Goal: Transaction & Acquisition: Purchase product/service

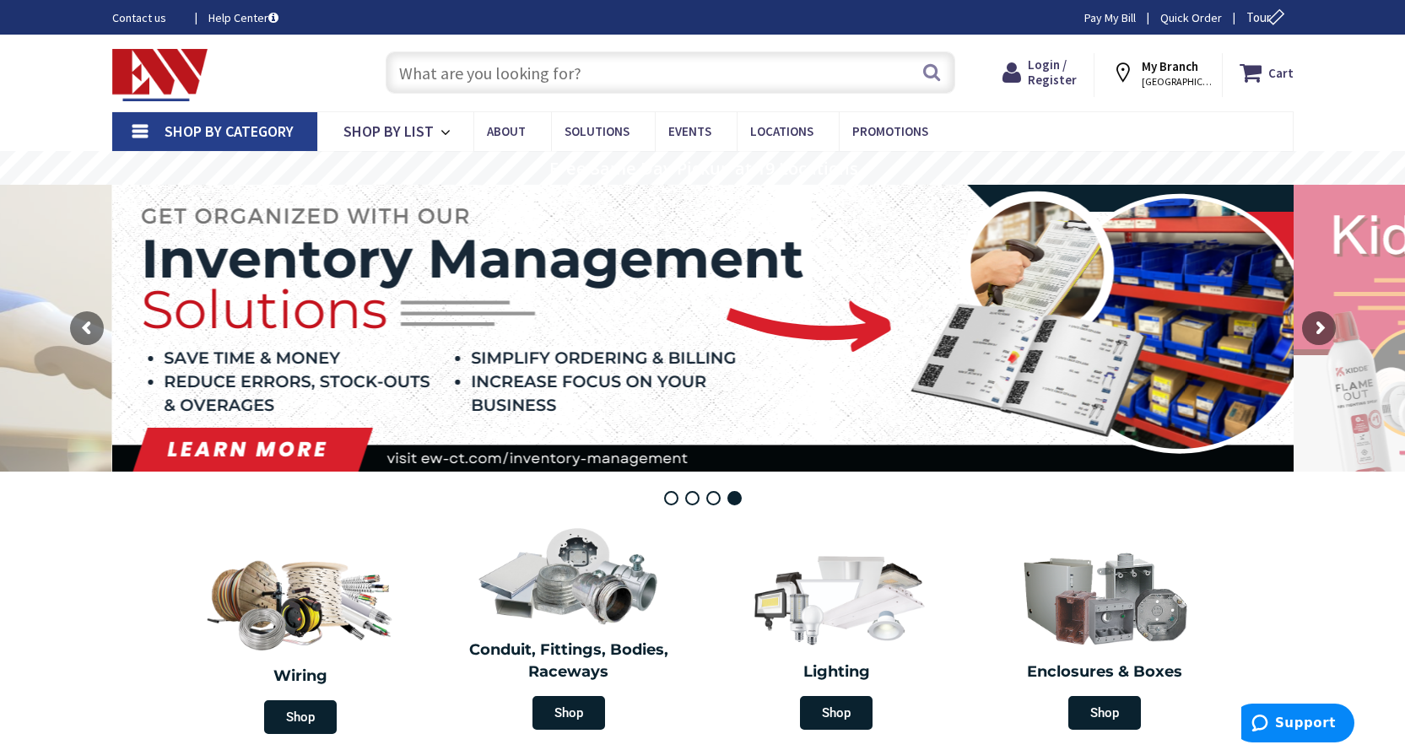
click at [261, 127] on span "Shop By Category" at bounding box center [229, 130] width 129 height 19
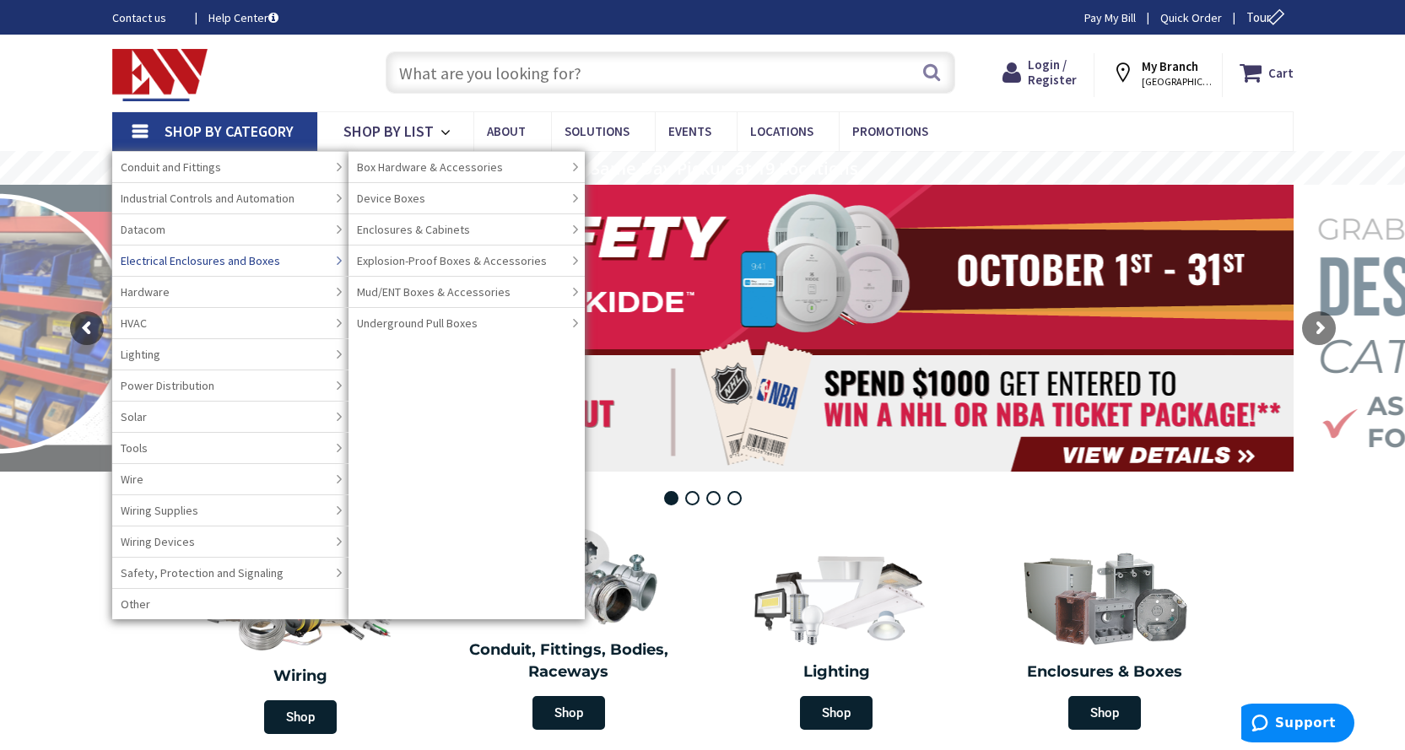
click at [270, 256] on span "Electrical Enclosures and Boxes" at bounding box center [200, 260] width 159 height 17
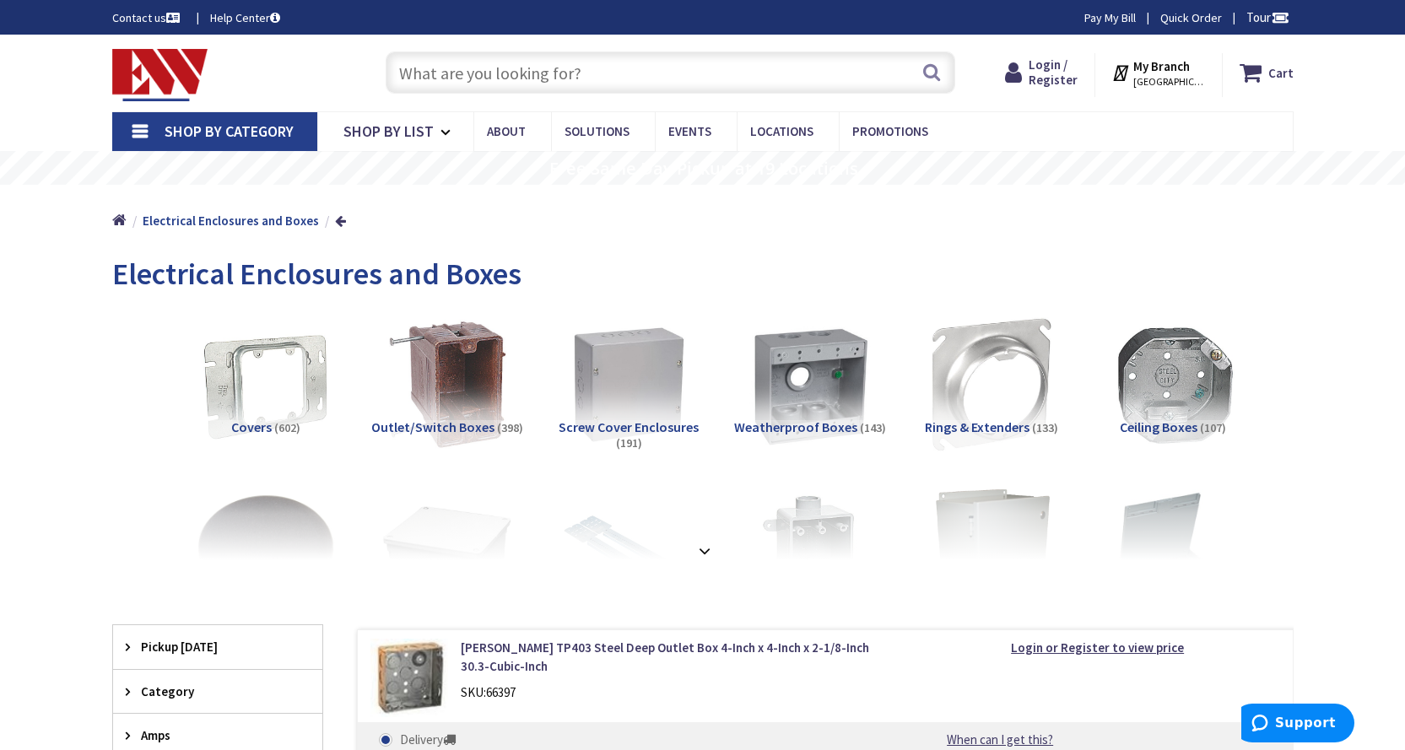
scroll to position [84, 0]
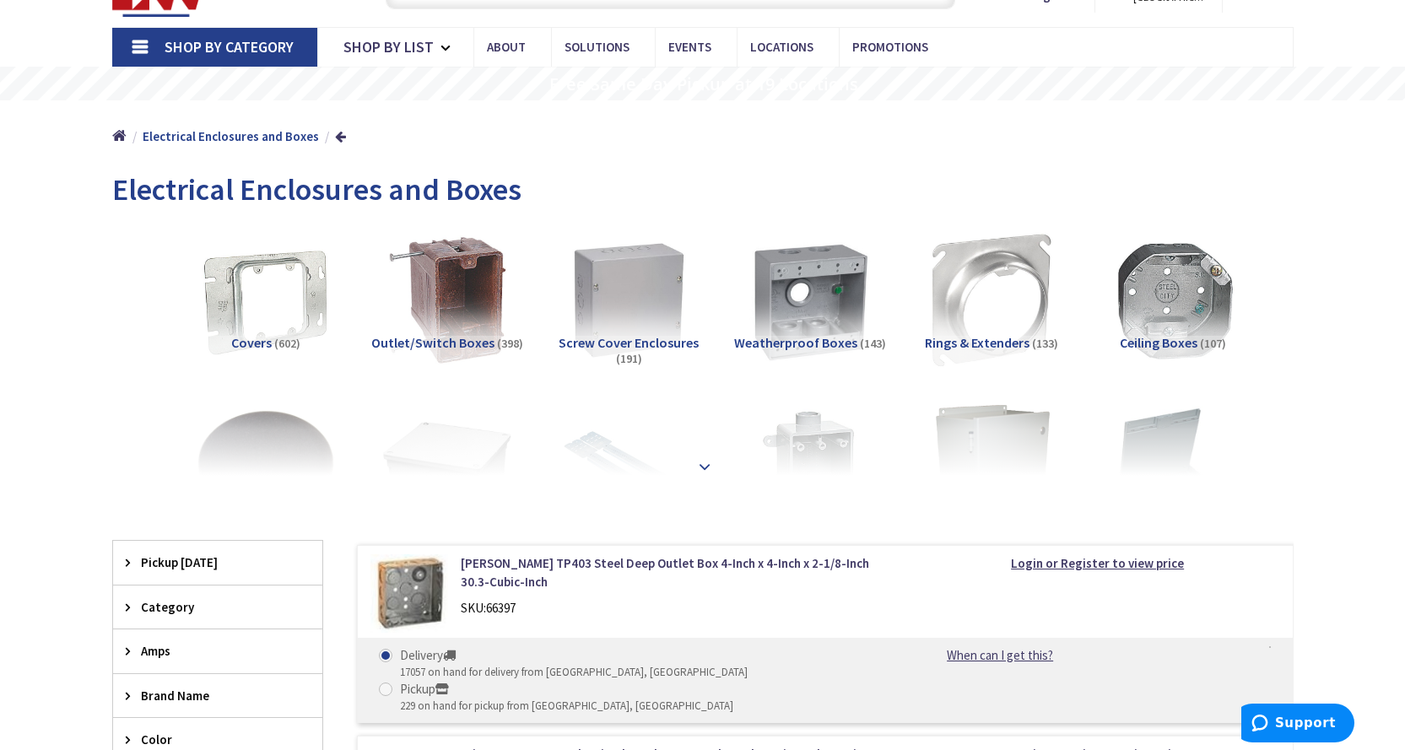
click at [703, 464] on strong at bounding box center [704, 465] width 20 height 19
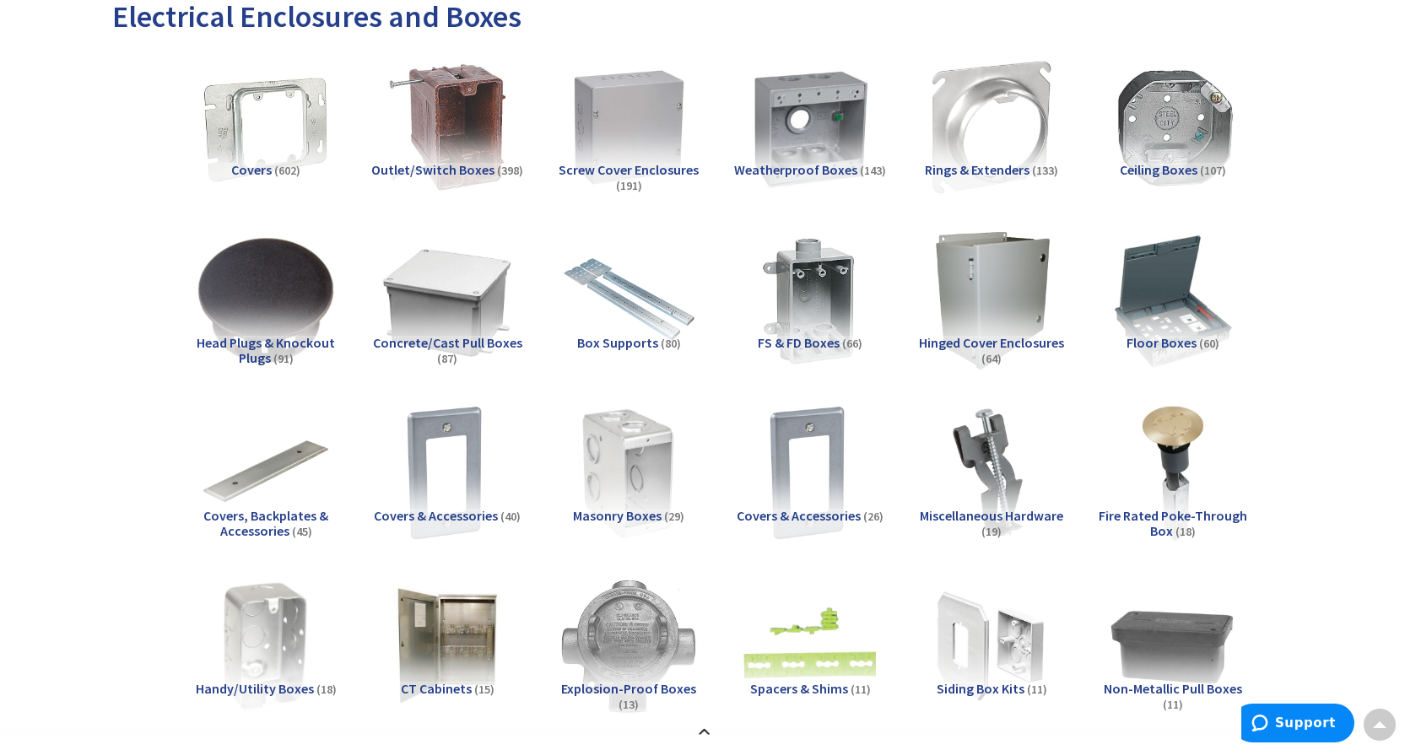
scroll to position [253, 0]
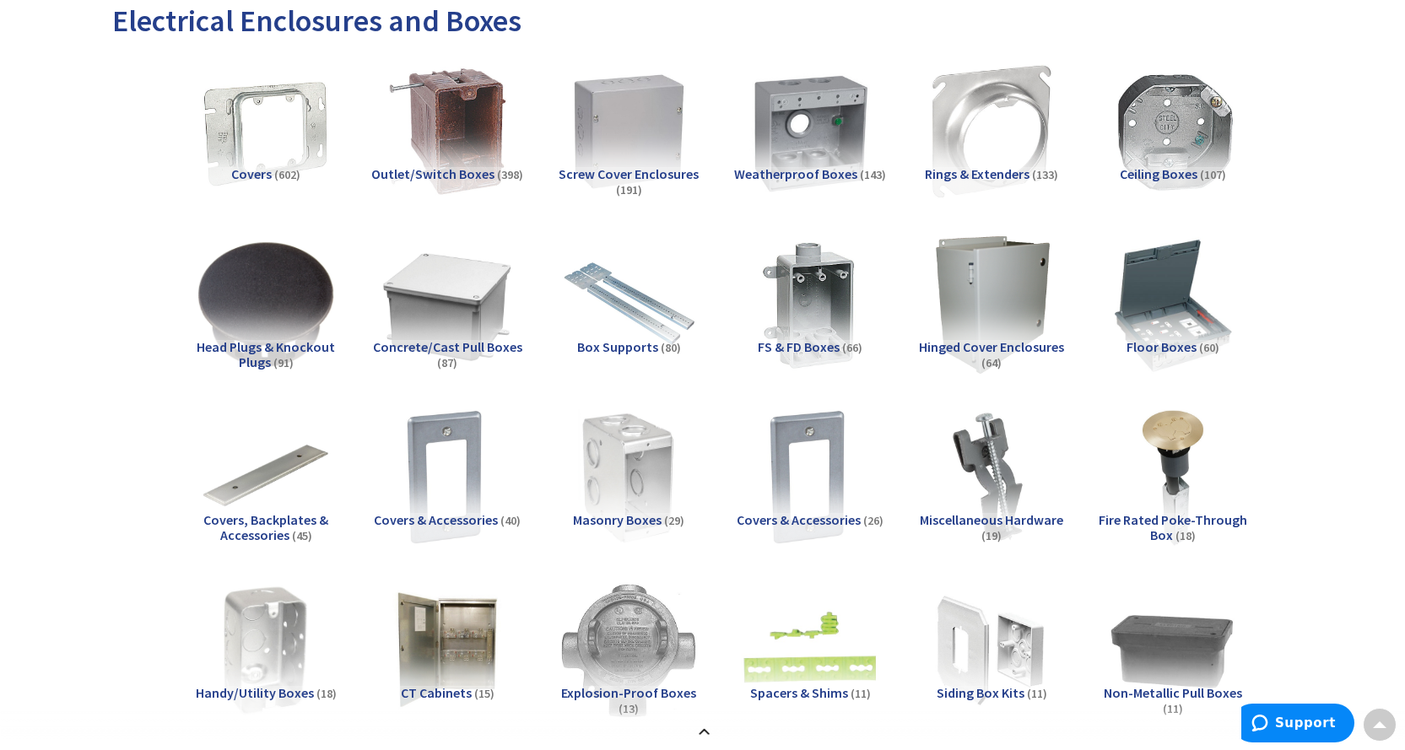
click at [959, 339] on span "Hinged Cover Enclosures" at bounding box center [991, 346] width 145 height 17
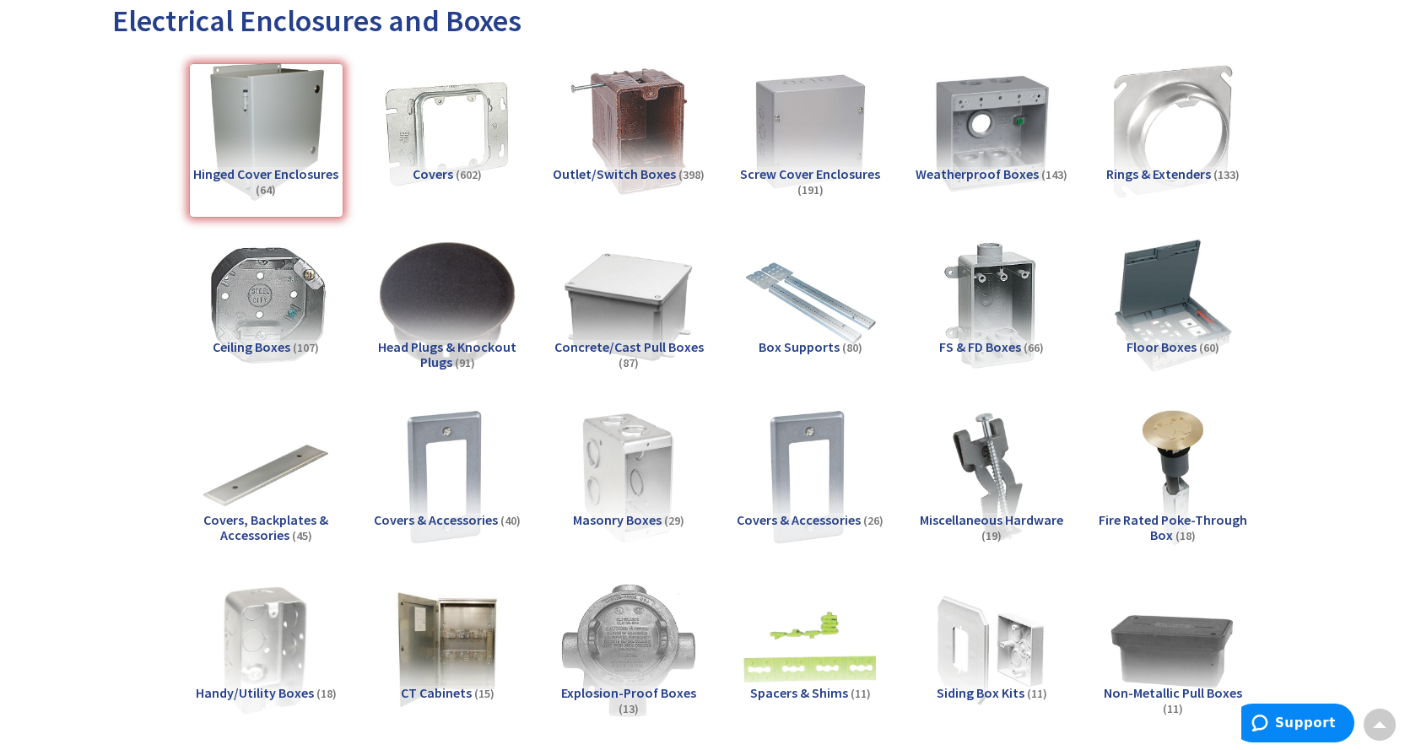
scroll to position [1387, 0]
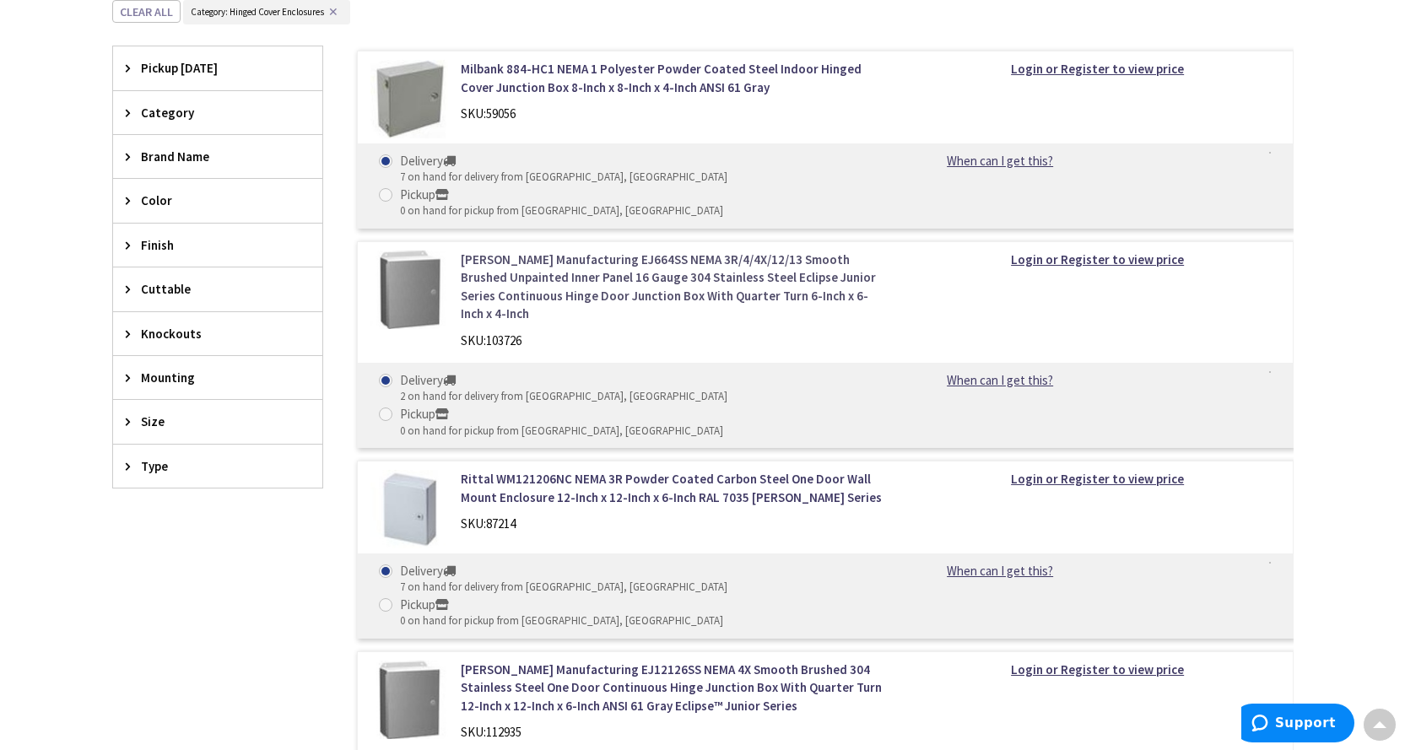
click at [606, 251] on link "Hammond Manufacturing EJ664SS NEMA 3R/4/4X/12/13 Smooth Brushed Unpainted Inner…" at bounding box center [675, 287] width 429 height 73
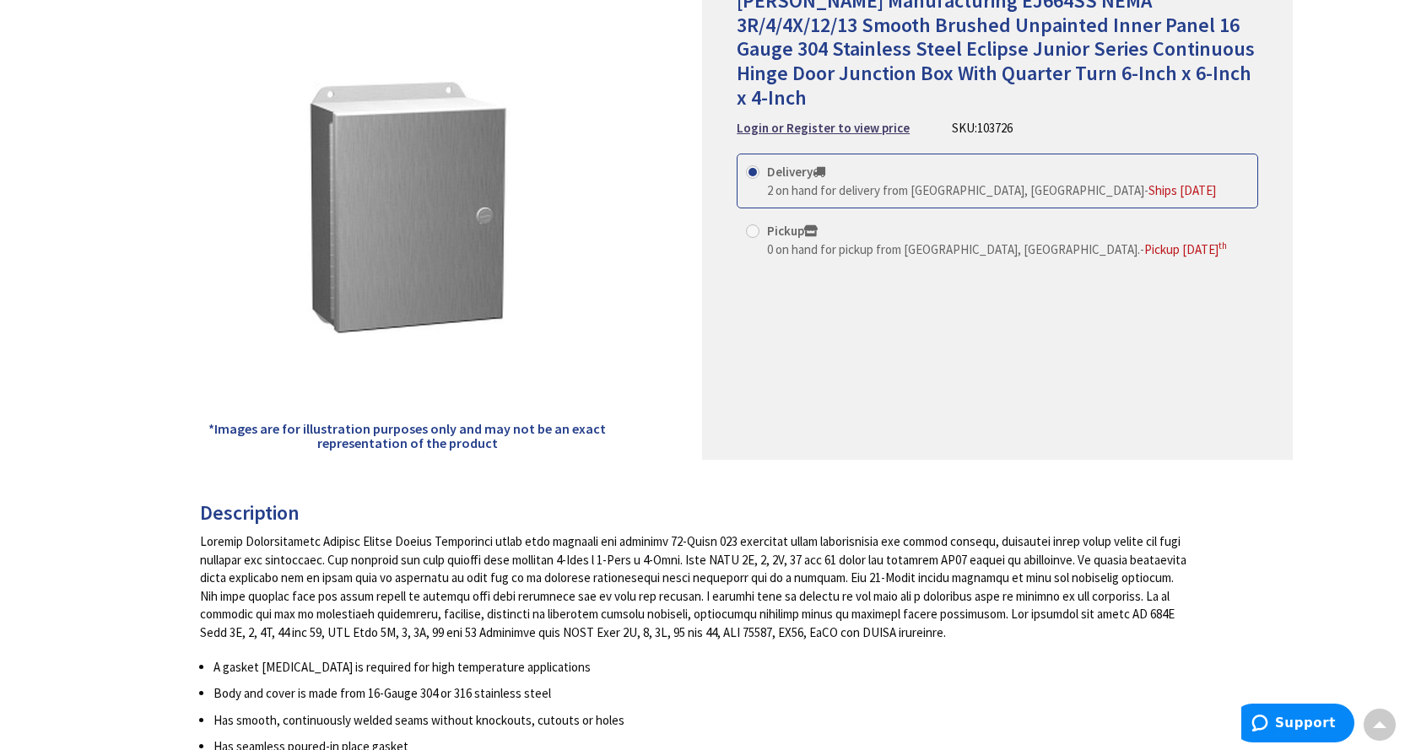
scroll to position [84, 0]
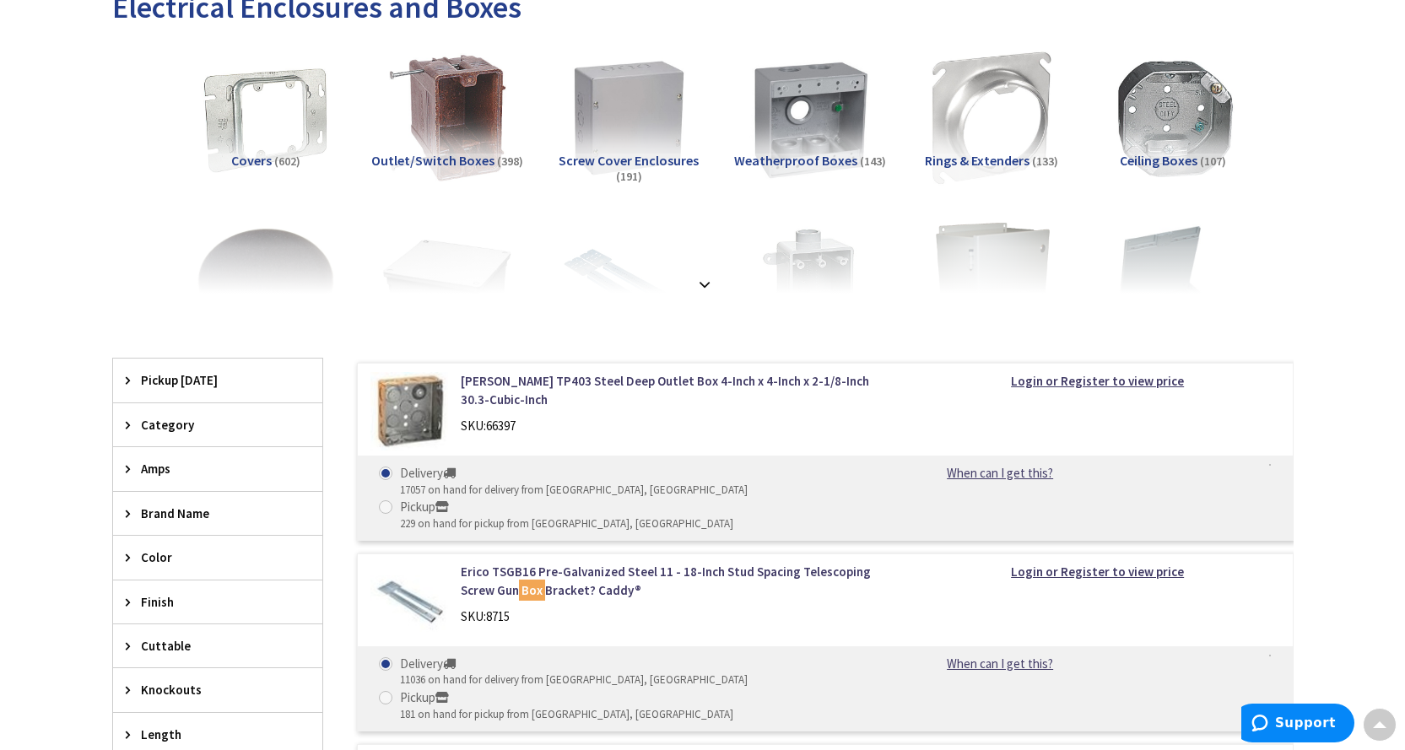
scroll to position [256, 0]
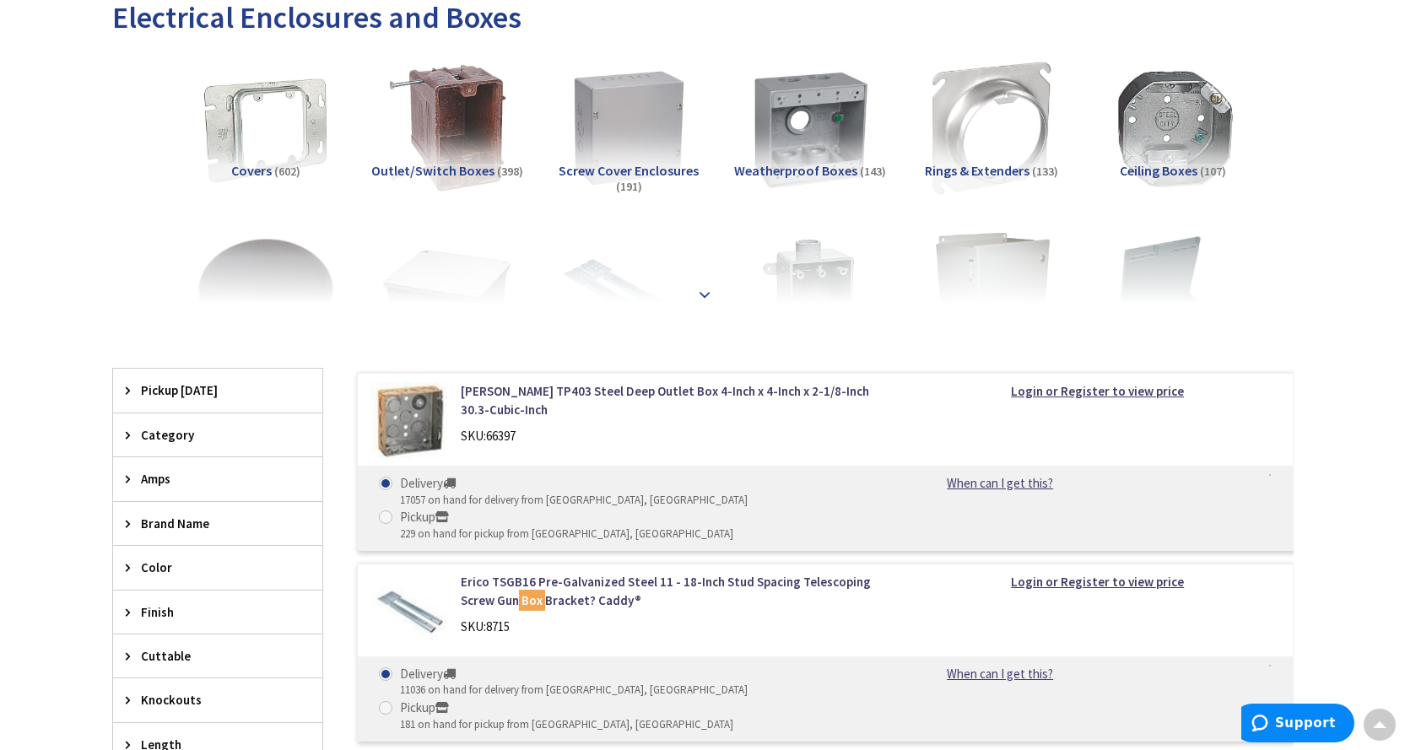
click at [707, 291] on strong at bounding box center [704, 294] width 20 height 19
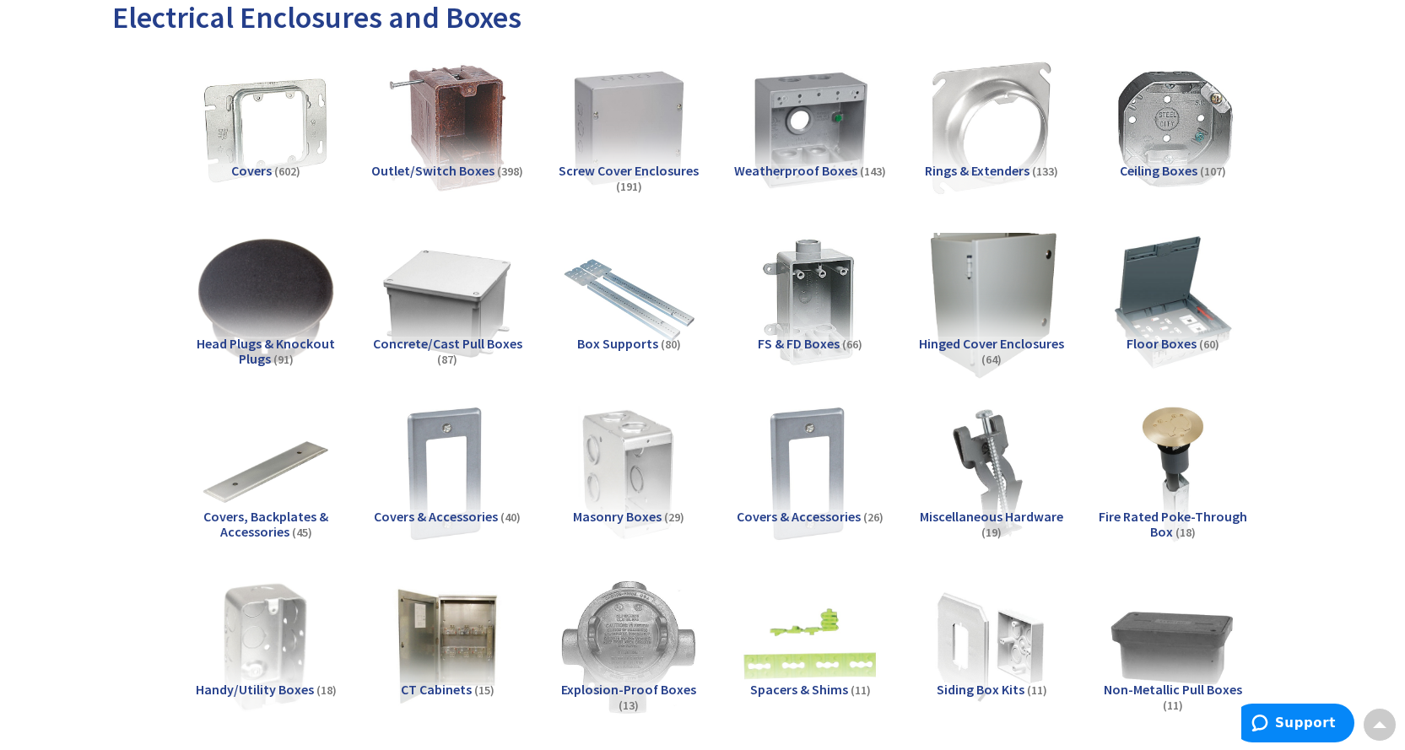
click at [976, 328] on img at bounding box center [991, 300] width 153 height 153
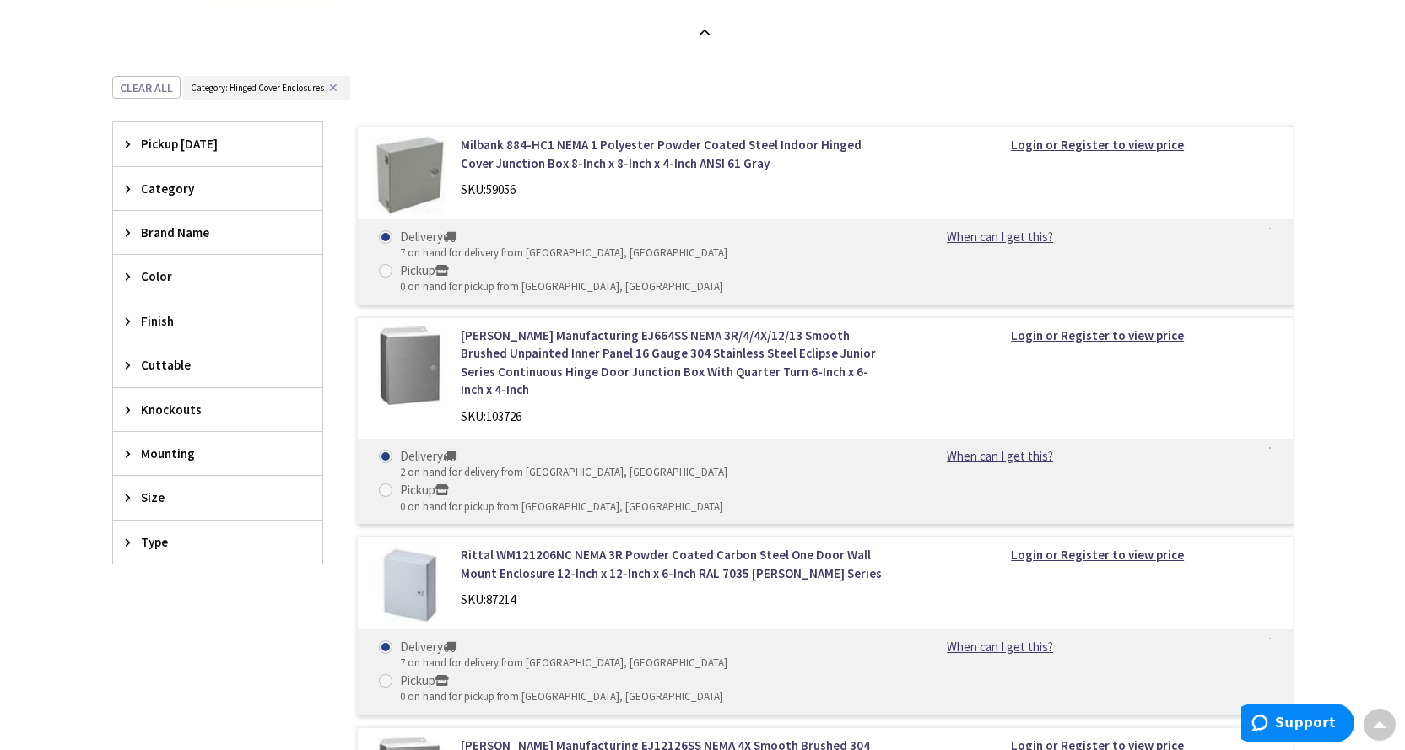
scroll to position [1303, 0]
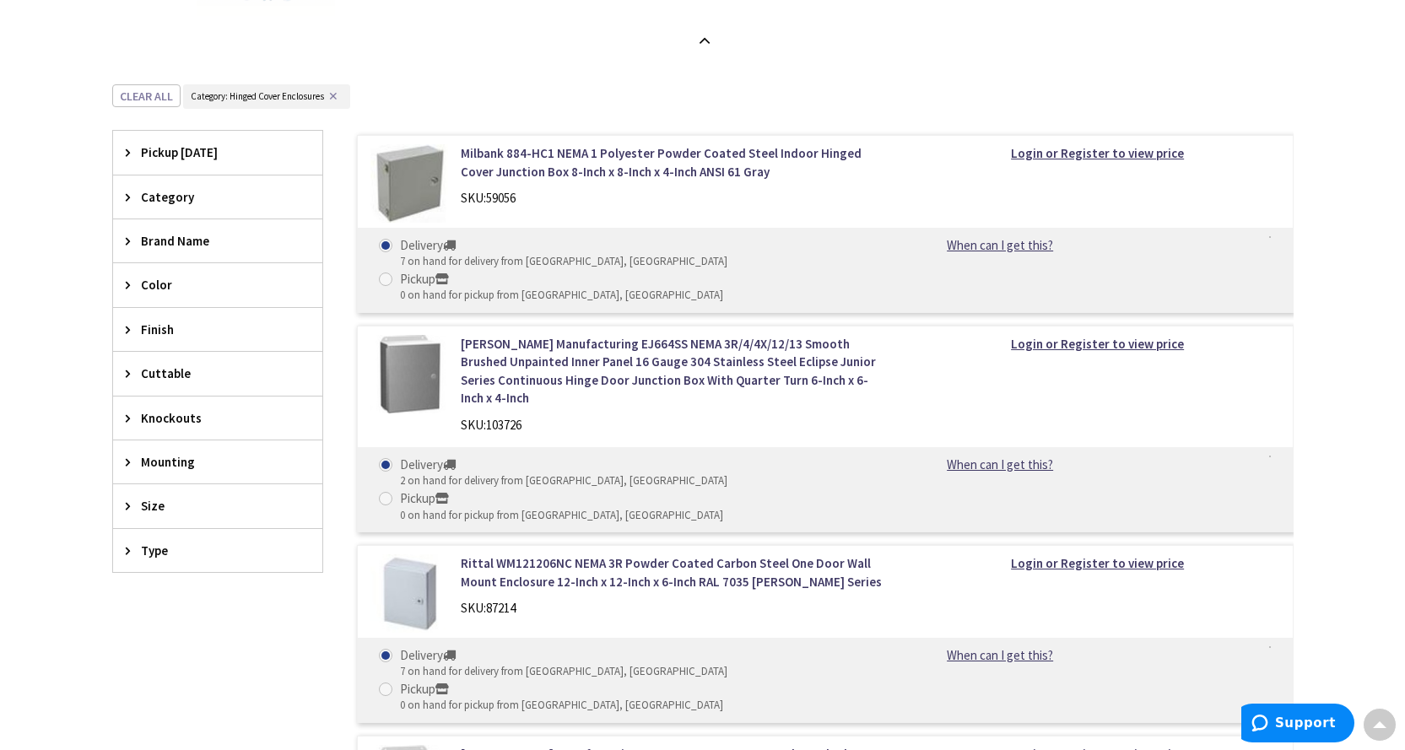
click at [139, 507] on div "Size" at bounding box center [217, 505] width 209 height 43
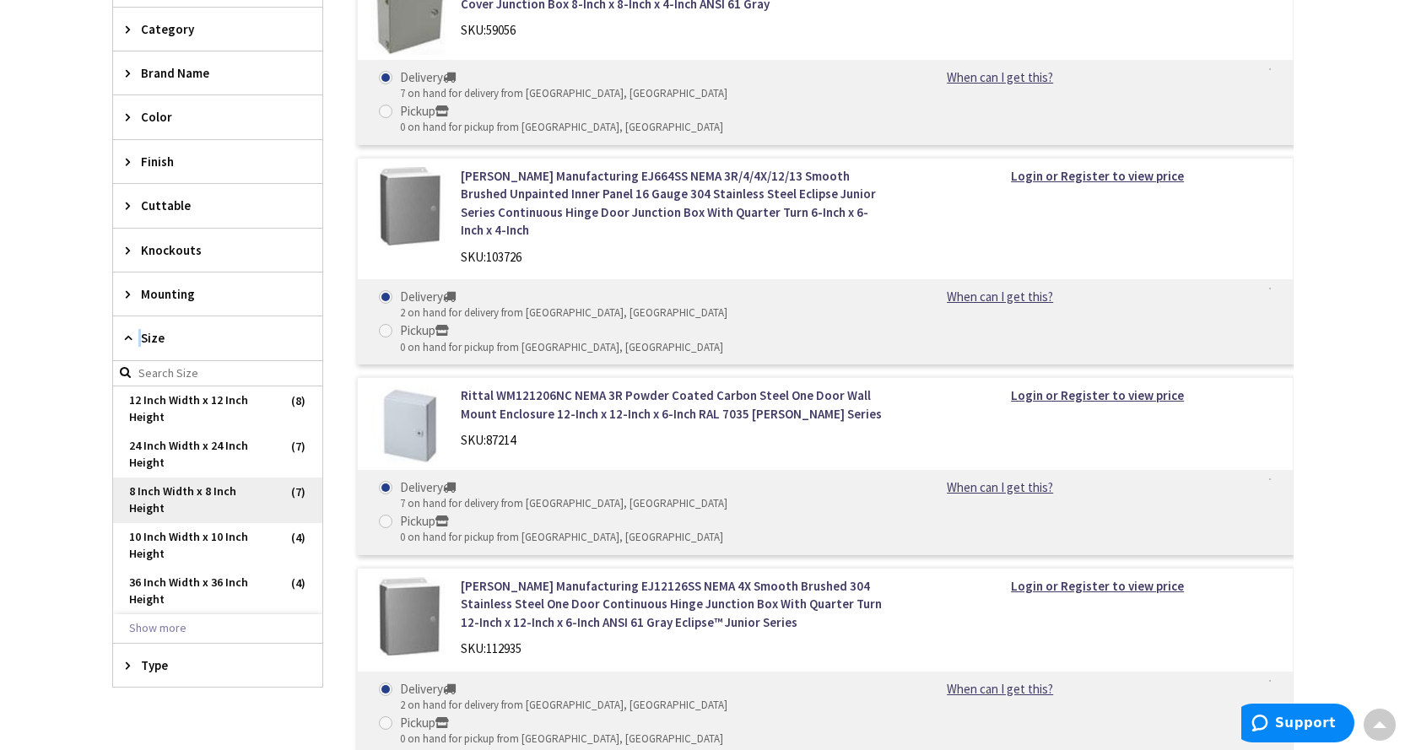
scroll to position [1471, 0]
click at [163, 628] on button "Show more" at bounding box center [217, 627] width 209 height 29
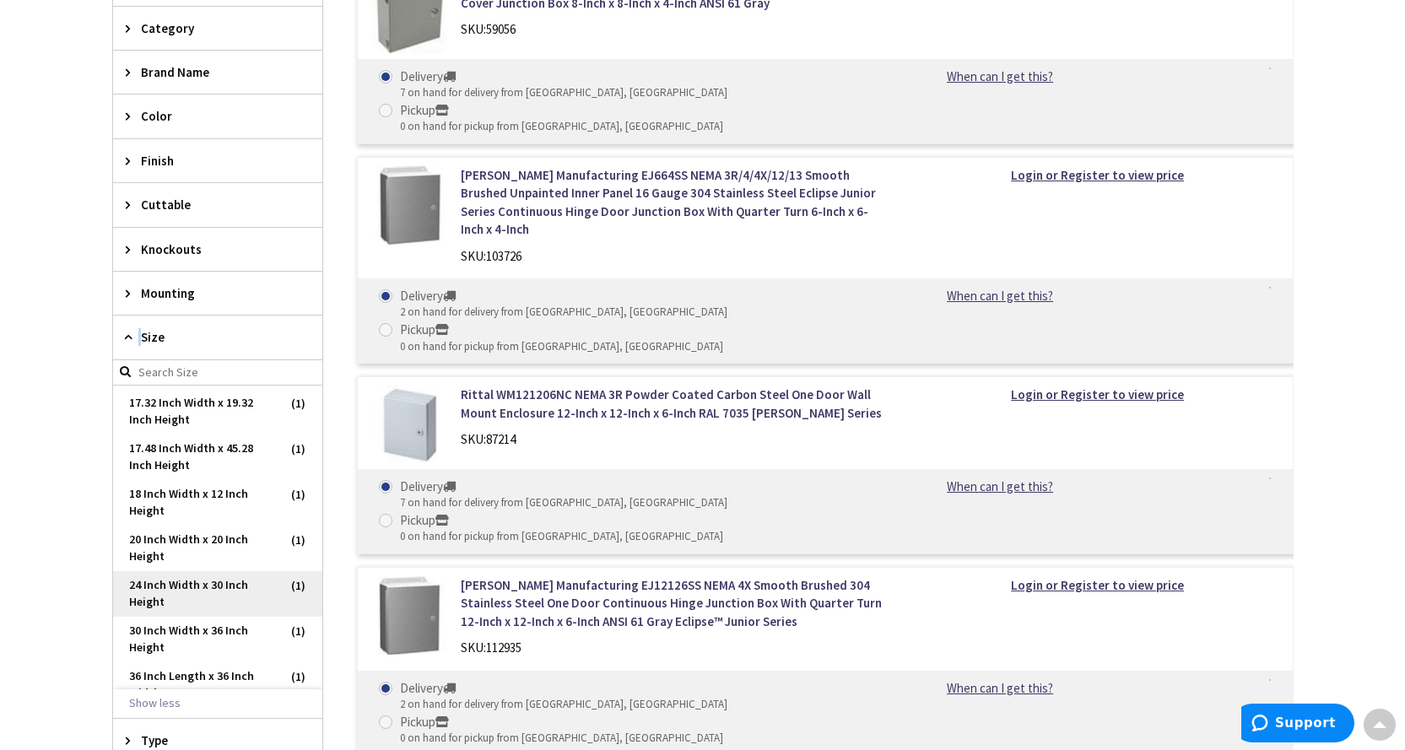
scroll to position [670, 0]
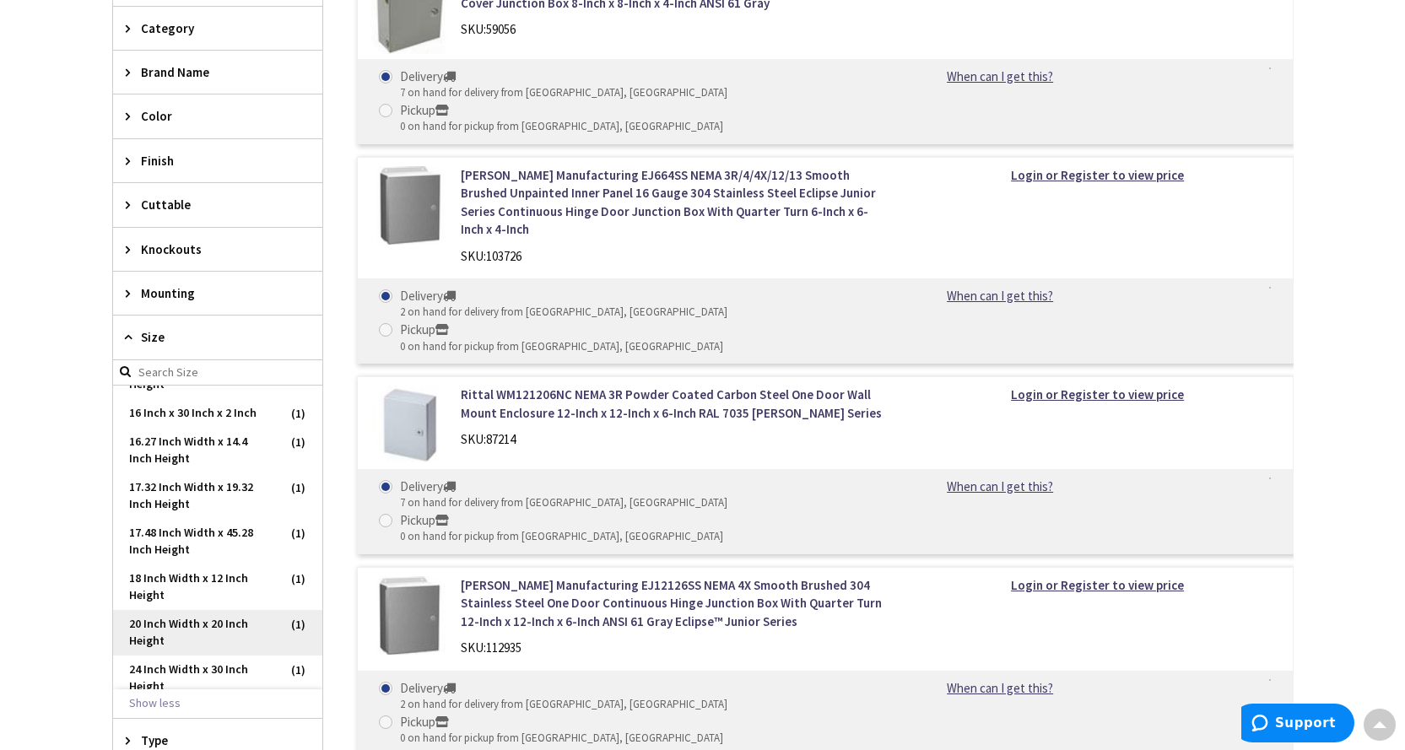
click at [229, 621] on span "20 Inch Width x 20 Inch Height" at bounding box center [217, 633] width 209 height 46
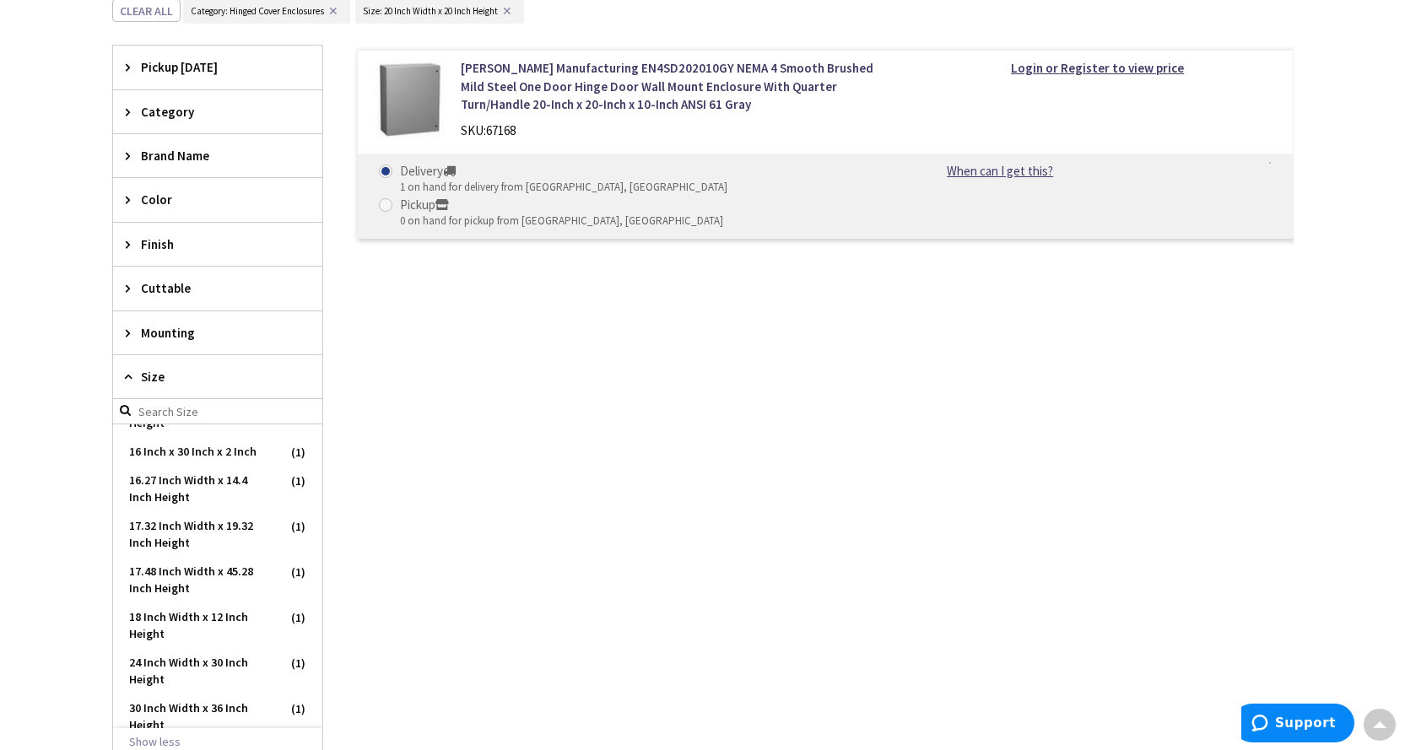
scroll to position [185, 0]
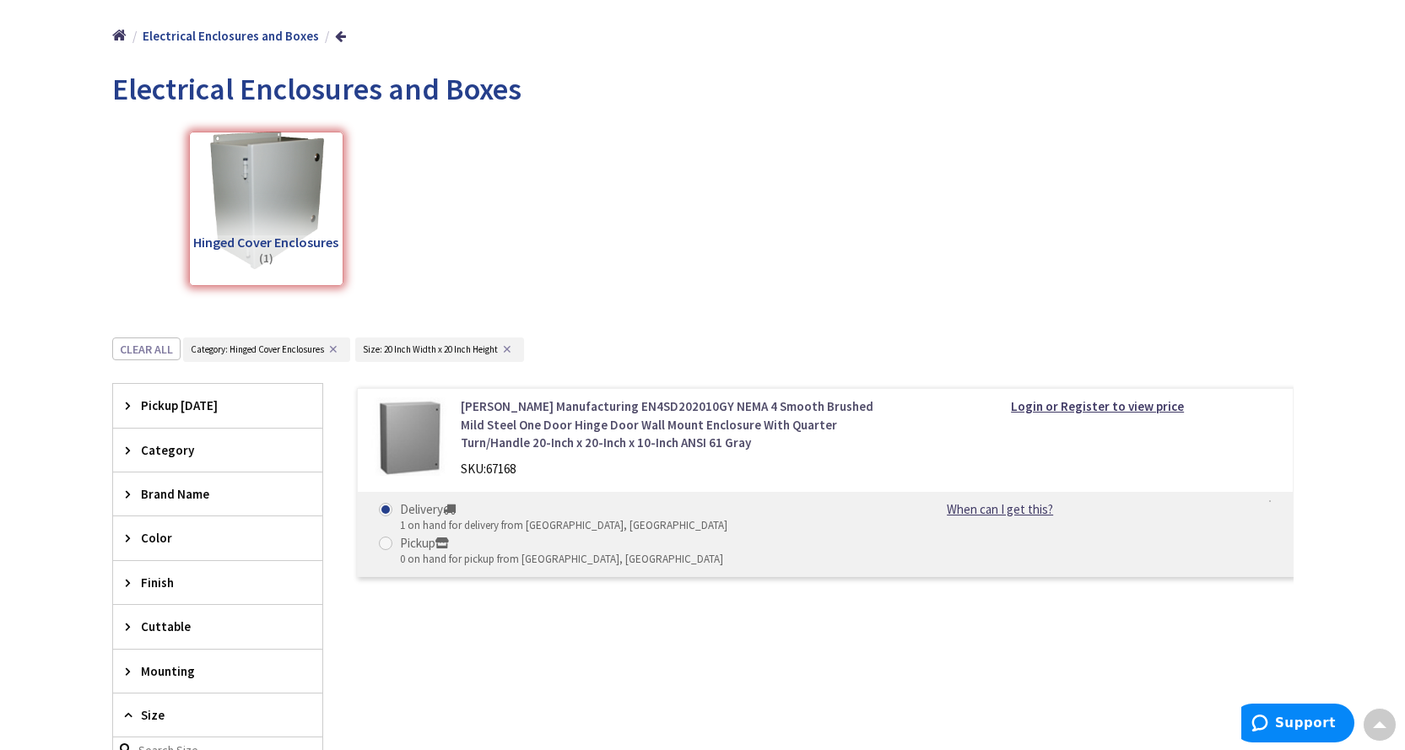
click at [559, 435] on link "[PERSON_NAME] Manufacturing EN4SD202010GY NEMA 4 Smooth Brushed Mild Steel One …" at bounding box center [675, 424] width 429 height 54
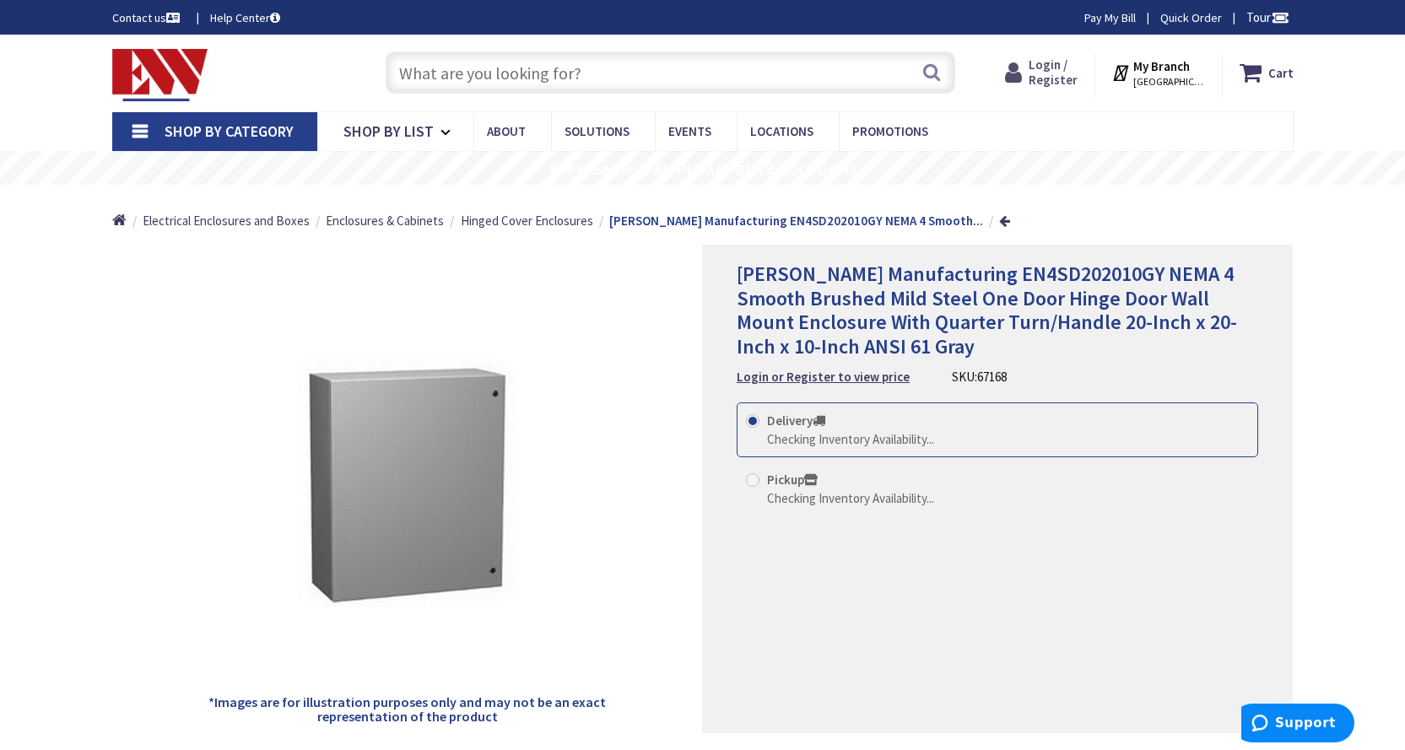
click at [1061, 64] on span "Login / Register" at bounding box center [1053, 72] width 49 height 31
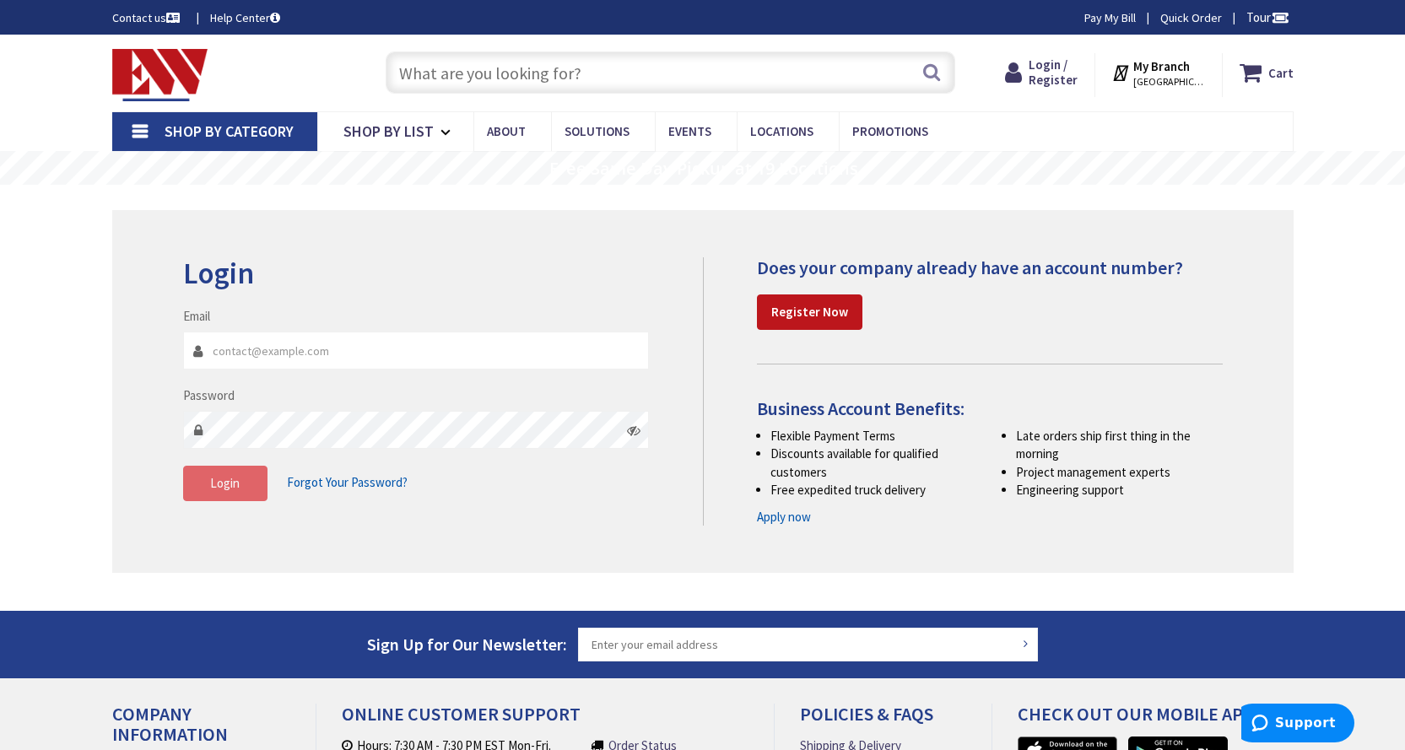
type input "Purchasing@lightstat.com"
click at [223, 483] on span "Login" at bounding box center [225, 483] width 30 height 16
